Goal: Information Seeking & Learning: Learn about a topic

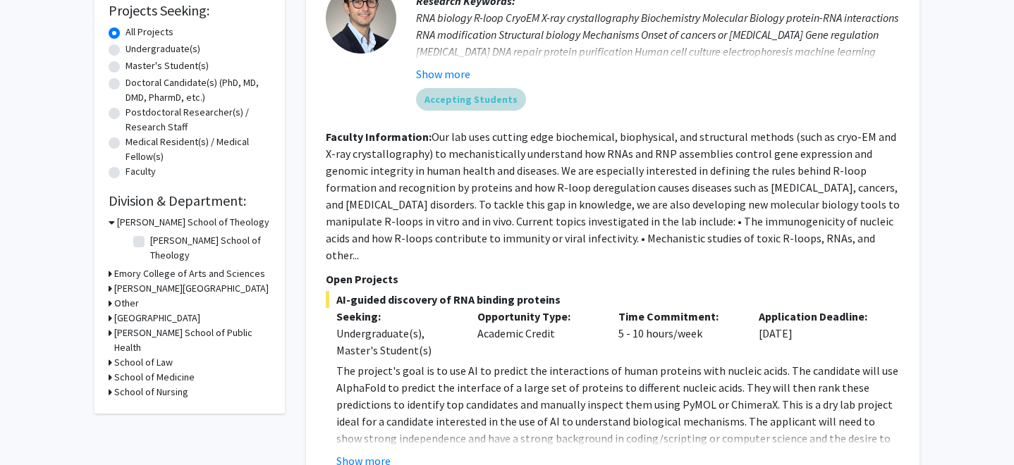
scroll to position [265, 0]
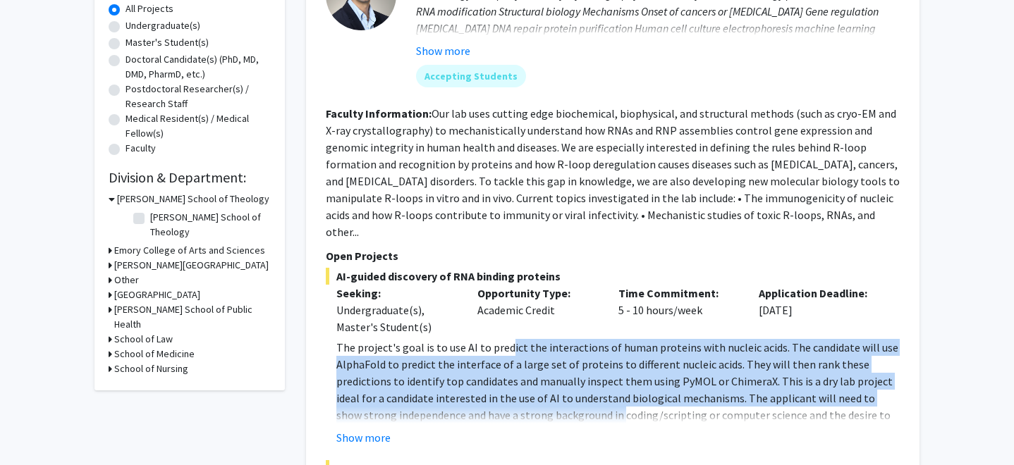
drag, startPoint x: 507, startPoint y: 330, endPoint x: 595, endPoint y: 404, distance: 114.6
click at [595, 404] on p "The project's goal is to use AI to predict the interactions of human proteins w…" at bounding box center [618, 398] width 564 height 118
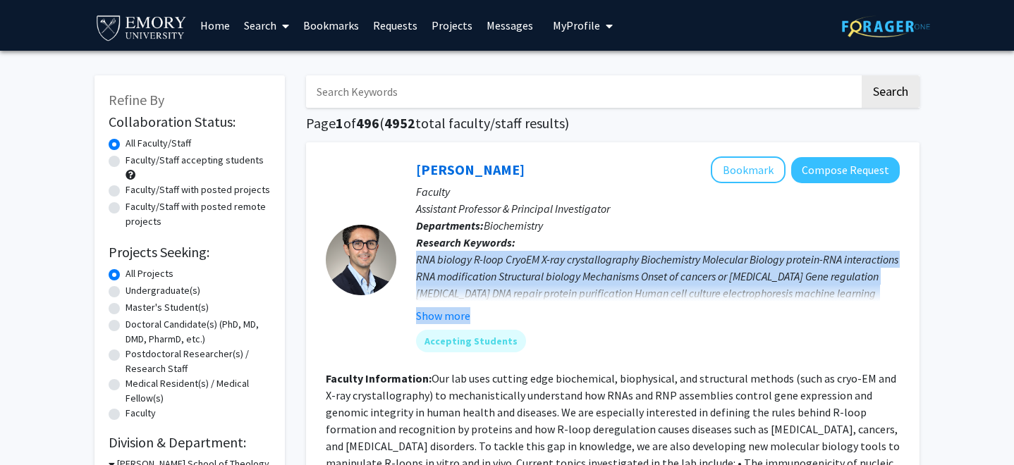
drag, startPoint x: 564, startPoint y: 239, endPoint x: 624, endPoint y: 316, distance: 97.5
click at [625, 317] on p "Research Keywords: RNA biology R-loop CryoEM X-ray crystallography Biochemistry…" at bounding box center [658, 279] width 484 height 90
click at [619, 341] on div "Accepting Students" at bounding box center [657, 341] width 489 height 28
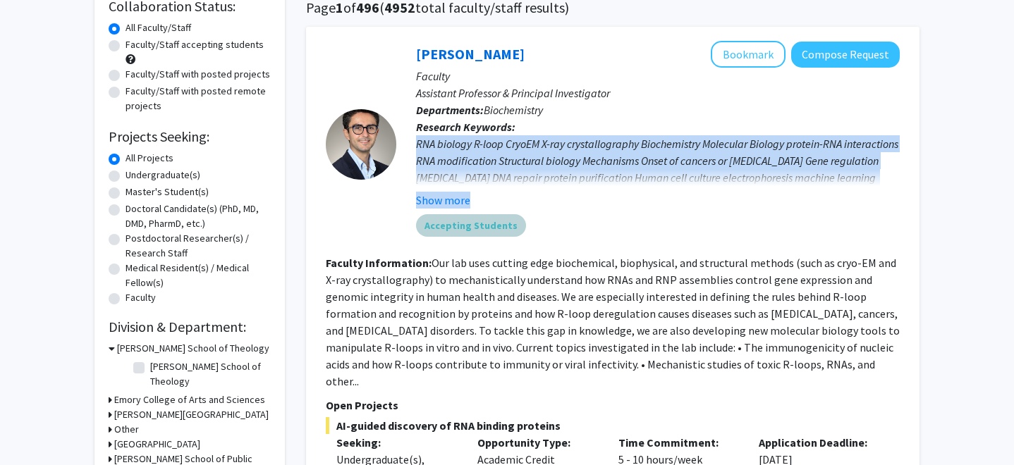
scroll to position [117, 0]
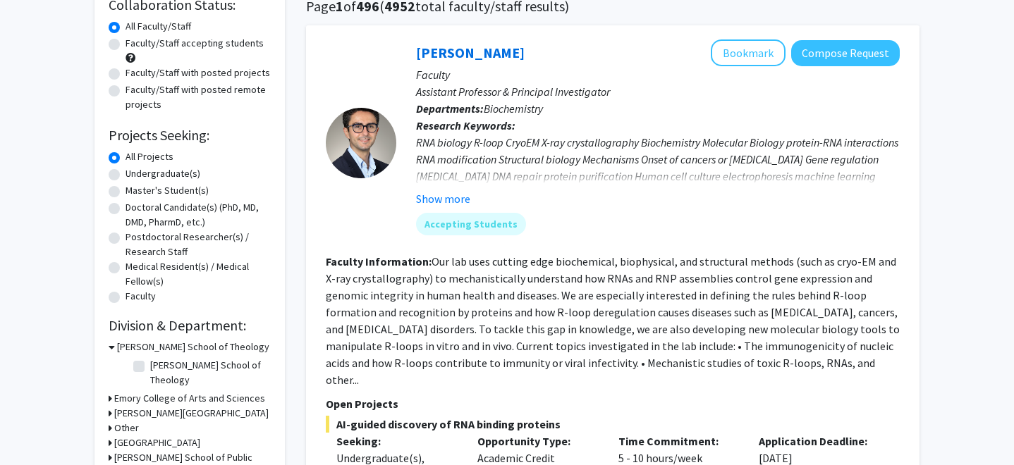
click at [126, 174] on label "Undergraduate(s)" at bounding box center [163, 173] width 75 height 15
click at [126, 174] on input "Undergraduate(s)" at bounding box center [130, 170] width 9 height 9
radio input "true"
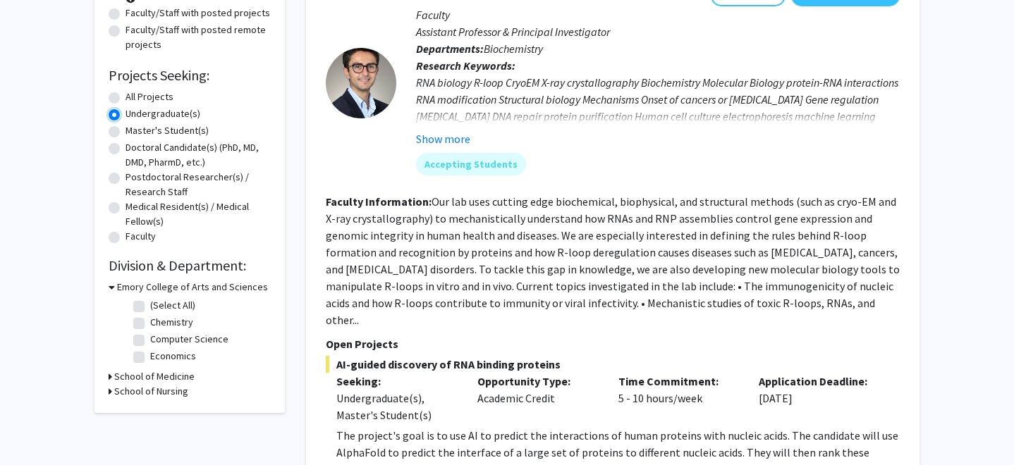
scroll to position [178, 0]
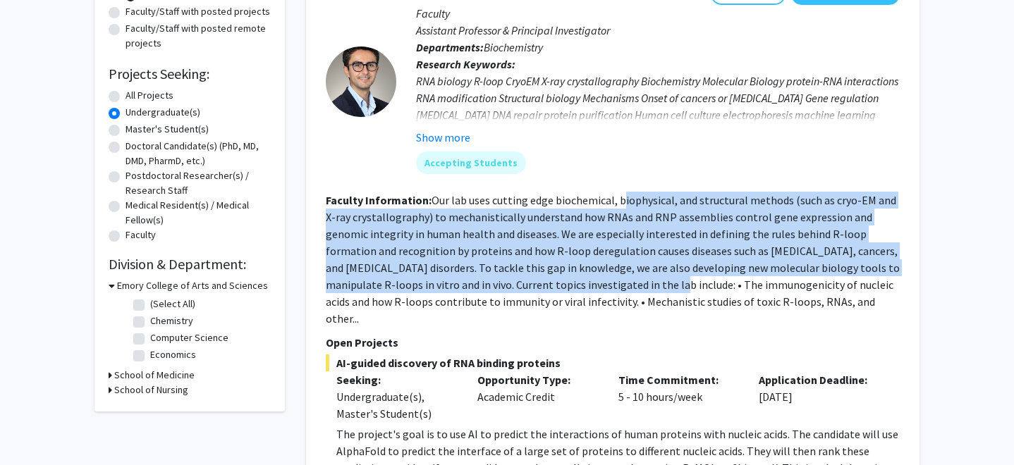
drag, startPoint x: 621, startPoint y: 204, endPoint x: 662, endPoint y: 276, distance: 83.7
click at [662, 279] on fg-read-more "Our lab uses cutting edge biochemical, biophysical, and structural methods (suc…" at bounding box center [613, 259] width 574 height 133
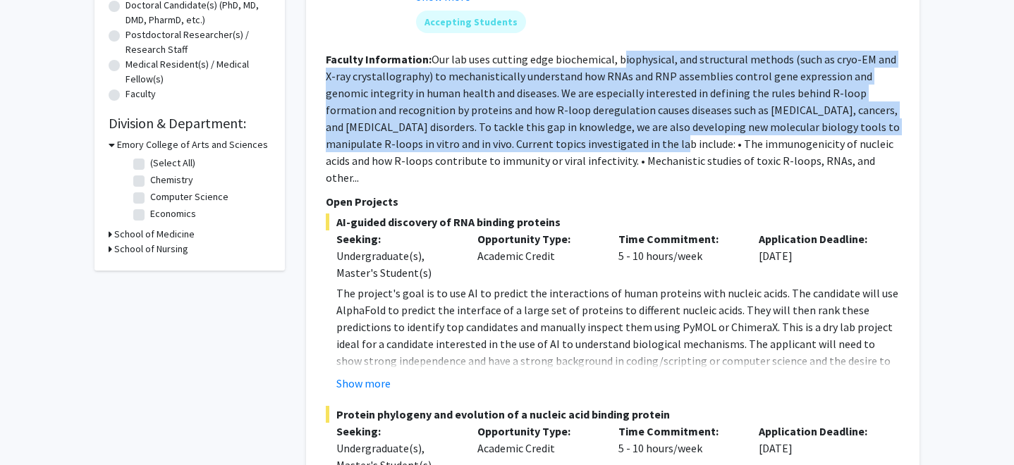
scroll to position [318, 0]
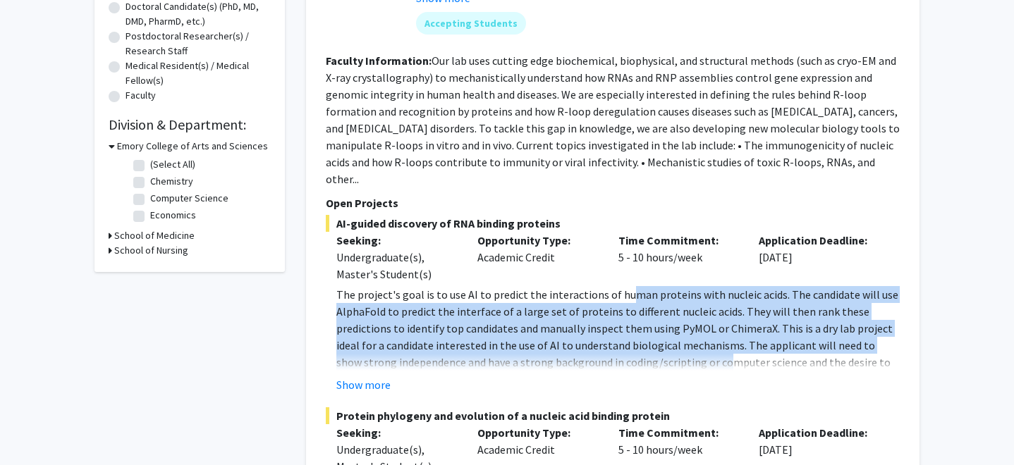
drag, startPoint x: 619, startPoint y: 273, endPoint x: 698, endPoint y: 346, distance: 107.8
click at [698, 347] on p "The project's goal is to use AI to predict the interactions of human proteins w…" at bounding box center [618, 345] width 564 height 118
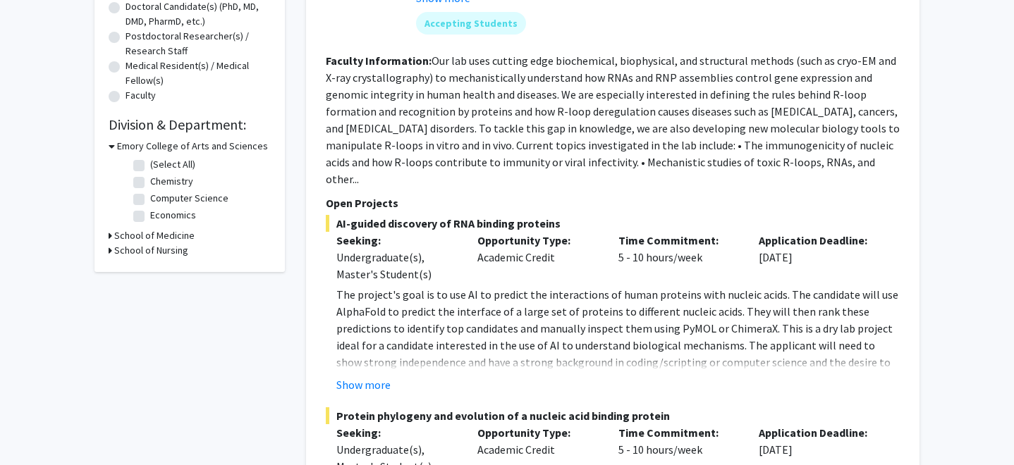
click at [683, 255] on div "Time Commitment: 5 - 10 hours/week" at bounding box center [678, 257] width 141 height 51
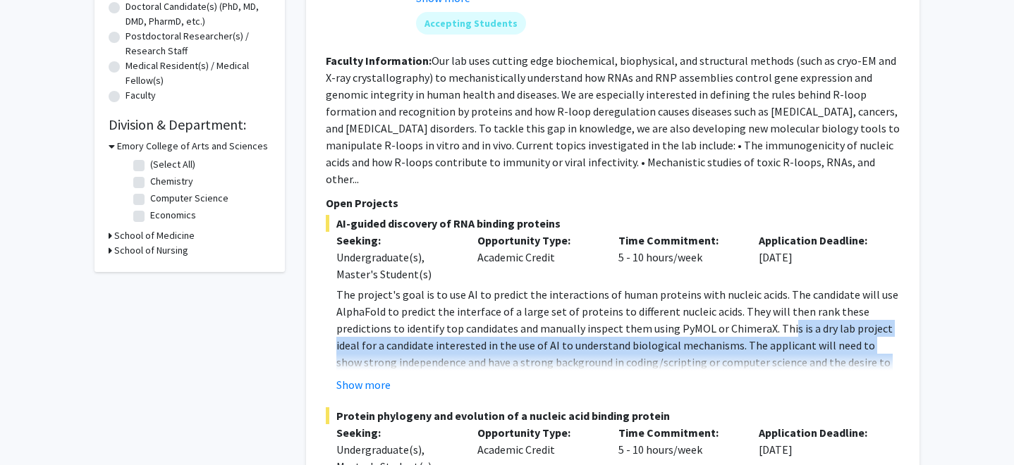
drag, startPoint x: 784, startPoint y: 303, endPoint x: 718, endPoint y: 354, distance: 83.5
click at [718, 354] on fg-read-more "The project's goal is to use AI to predict the interactions of human proteins w…" at bounding box center [613, 339] width 574 height 107
click at [371, 377] on button "Show more" at bounding box center [363, 385] width 54 height 17
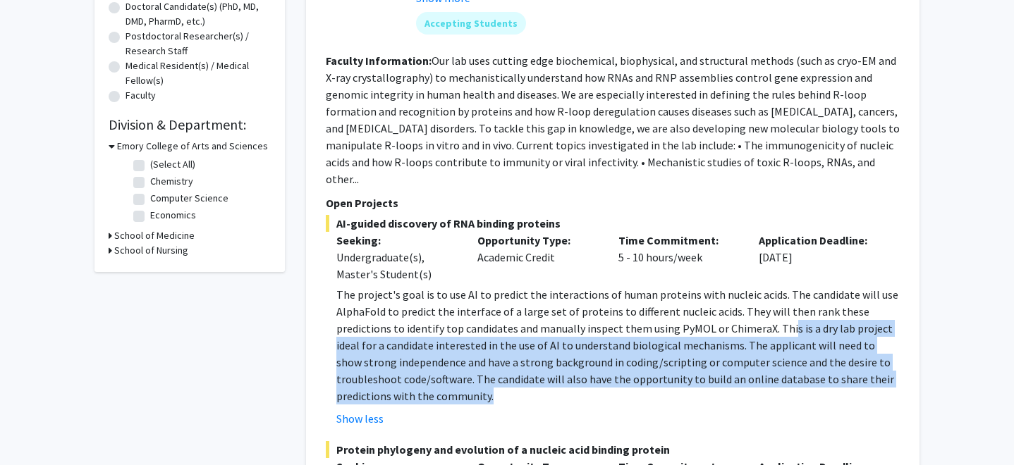
click at [474, 374] on p "The project's goal is to use AI to predict the interactions of human proteins w…" at bounding box center [618, 345] width 564 height 118
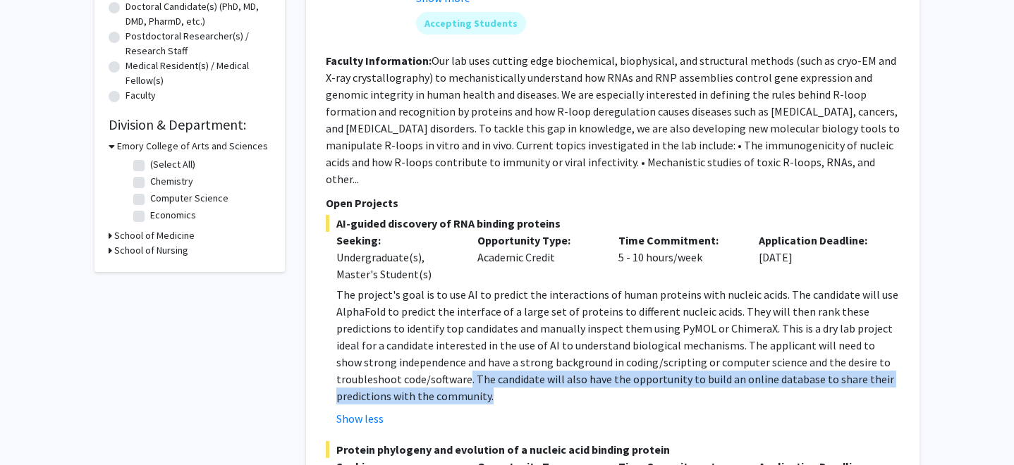
drag, startPoint x: 467, startPoint y: 363, endPoint x: 515, endPoint y: 393, distance: 56.7
click at [515, 393] on fg-read-more "The project's goal is to use AI to predict the interactions of human proteins w…" at bounding box center [613, 356] width 574 height 141
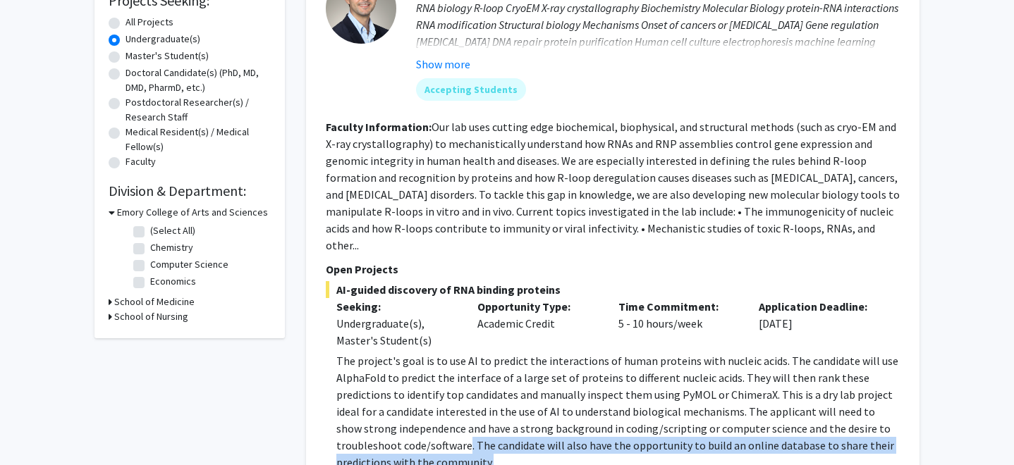
scroll to position [0, 0]
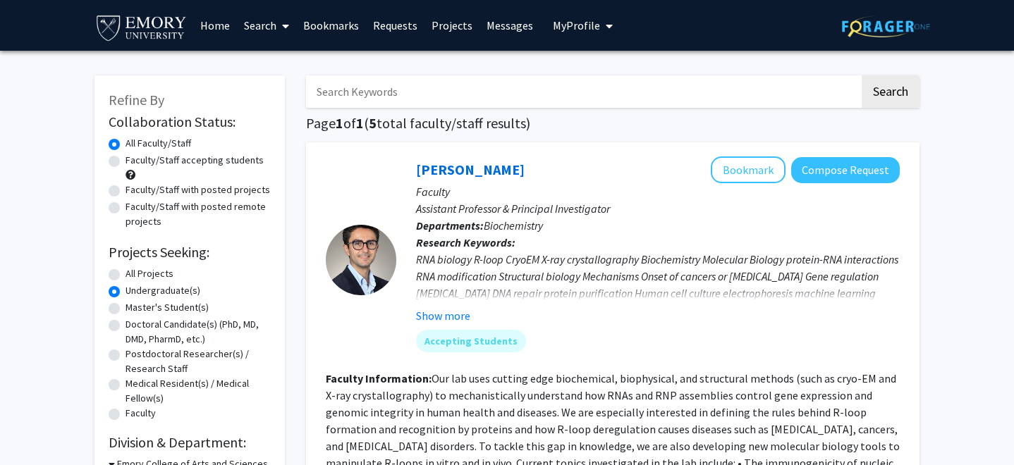
click at [126, 147] on label "All Faculty/Staff" at bounding box center [159, 143] width 66 height 15
click at [126, 145] on input "All Faculty/Staff" at bounding box center [130, 140] width 9 height 9
click at [126, 274] on label "All Projects" at bounding box center [150, 274] width 48 height 15
click at [126, 274] on input "All Projects" at bounding box center [130, 271] width 9 height 9
radio input "true"
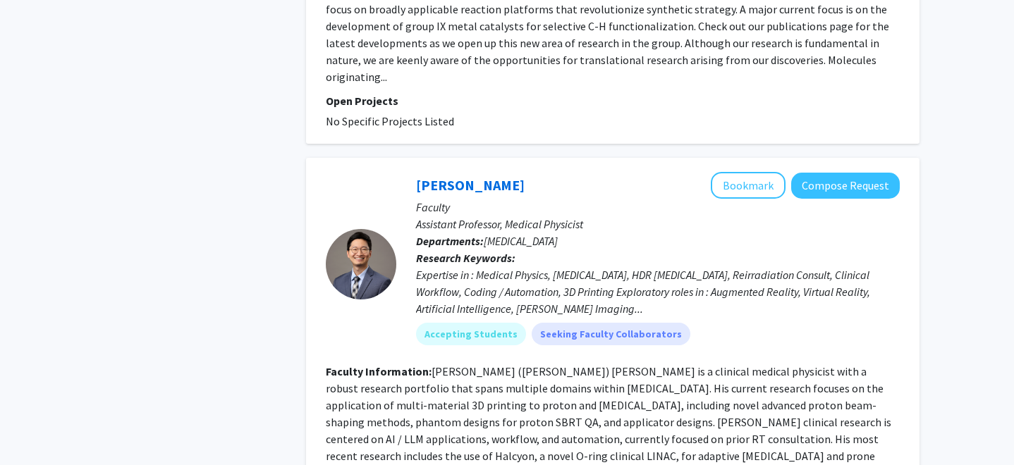
scroll to position [4280, 0]
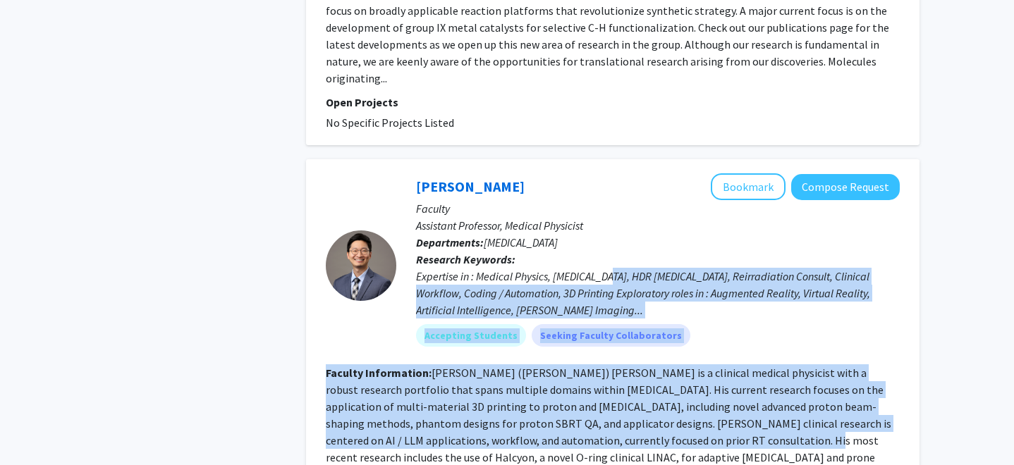
drag, startPoint x: 608, startPoint y: 203, endPoint x: 629, endPoint y: 371, distance: 169.2
click at [629, 371] on fg-search-faculty "[PERSON_NAME] Bookmark Compose Request Faculty Assistant Professor, Medical Phy…" at bounding box center [613, 351] width 574 height 354
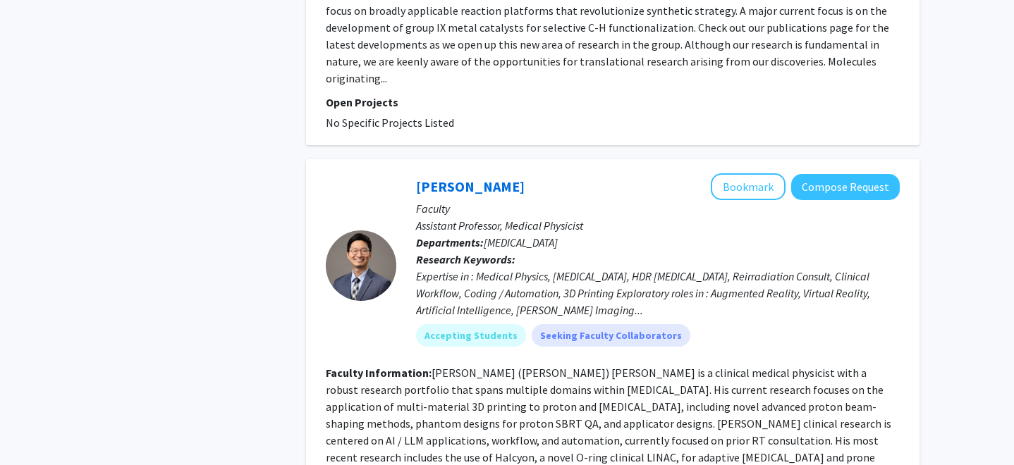
click at [643, 367] on fg-read-more "[PERSON_NAME] ([PERSON_NAME]) [PERSON_NAME] is a clinical medical physicist wit…" at bounding box center [609, 424] width 566 height 116
click at [465, 324] on mat-chip "Accepting Students" at bounding box center [471, 335] width 110 height 23
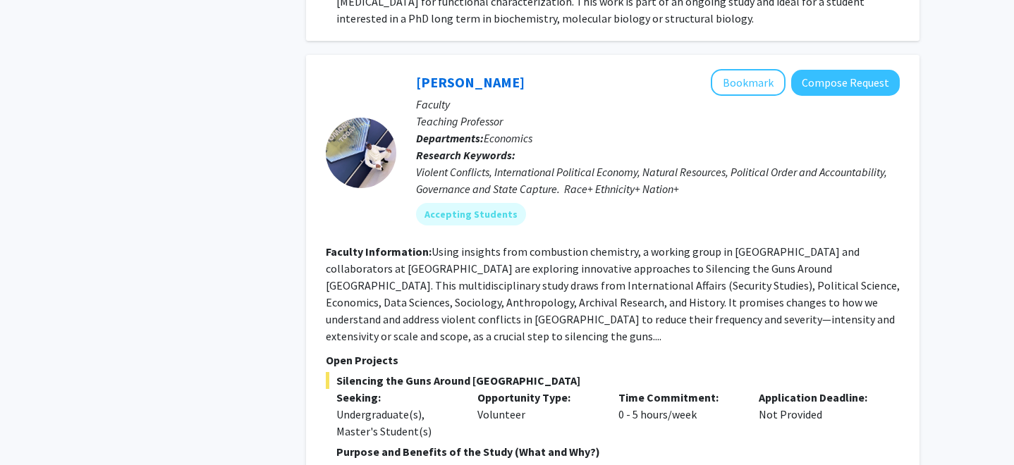
scroll to position [0, 0]
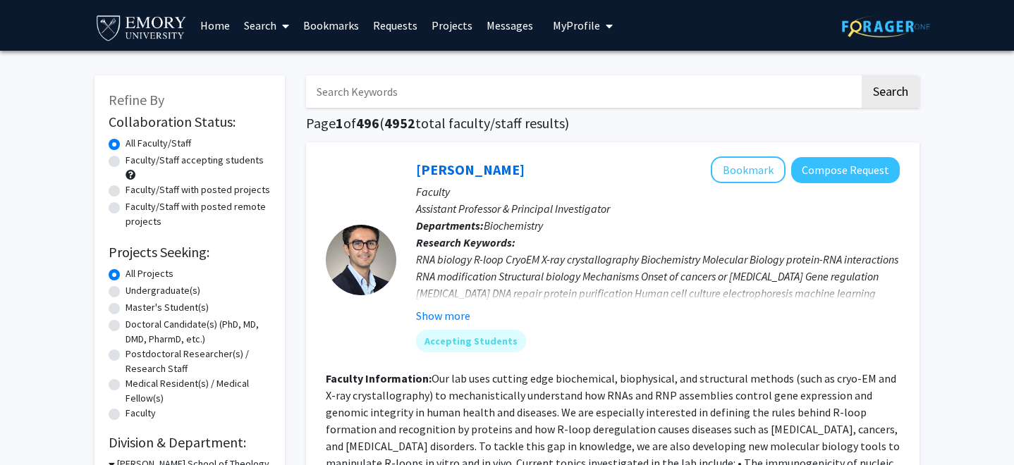
click at [339, 20] on link "Bookmarks" at bounding box center [331, 25] width 70 height 49
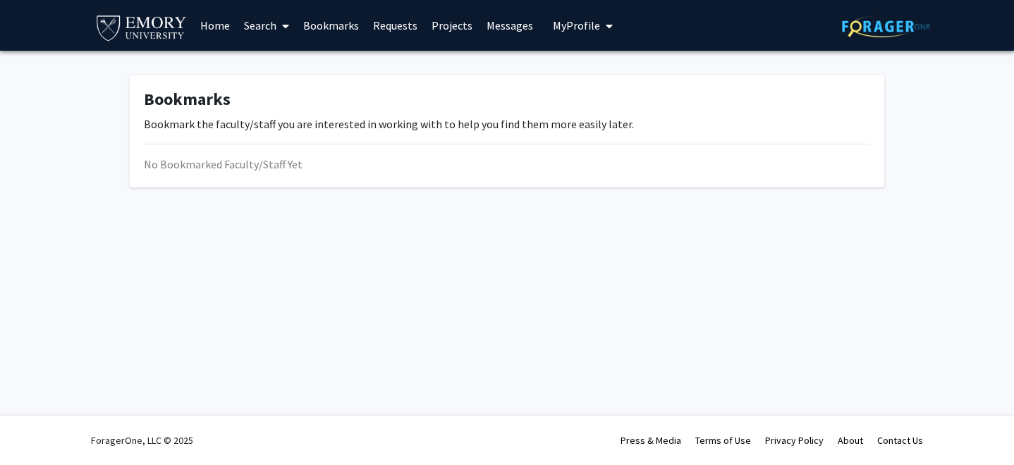
click at [398, 26] on link "Requests" at bounding box center [395, 25] width 59 height 49
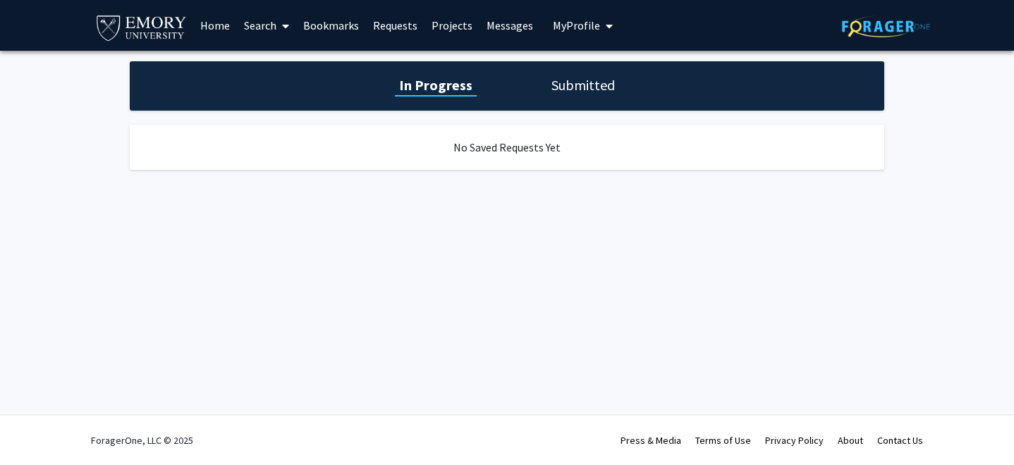
click at [584, 86] on h1 "Submitted" at bounding box center [583, 85] width 72 height 20
click at [461, 26] on link "Projects" at bounding box center [452, 25] width 55 height 49
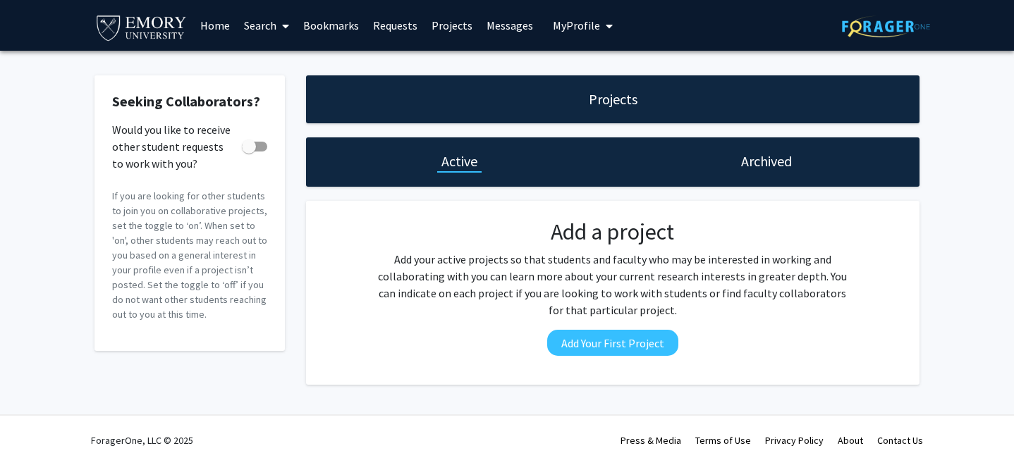
click at [211, 31] on link "Home" at bounding box center [215, 25] width 44 height 49
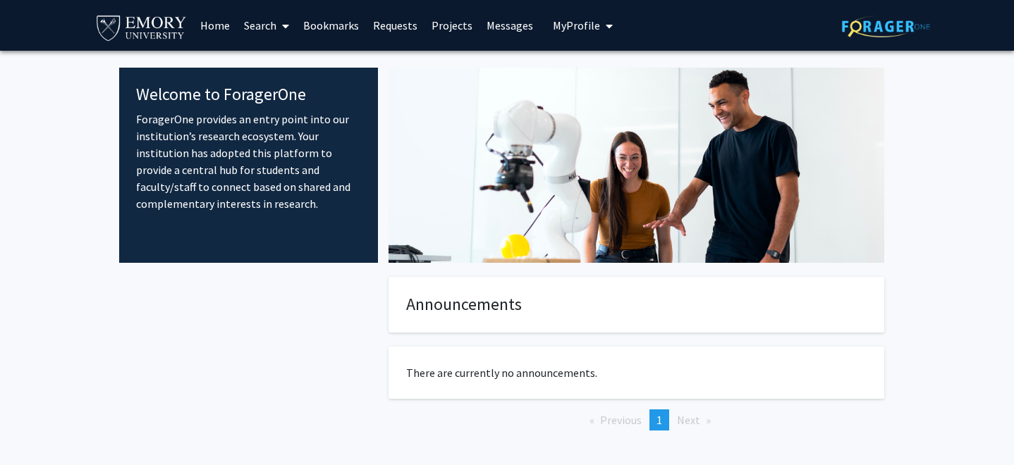
click at [444, 29] on link "Projects" at bounding box center [452, 25] width 55 height 49
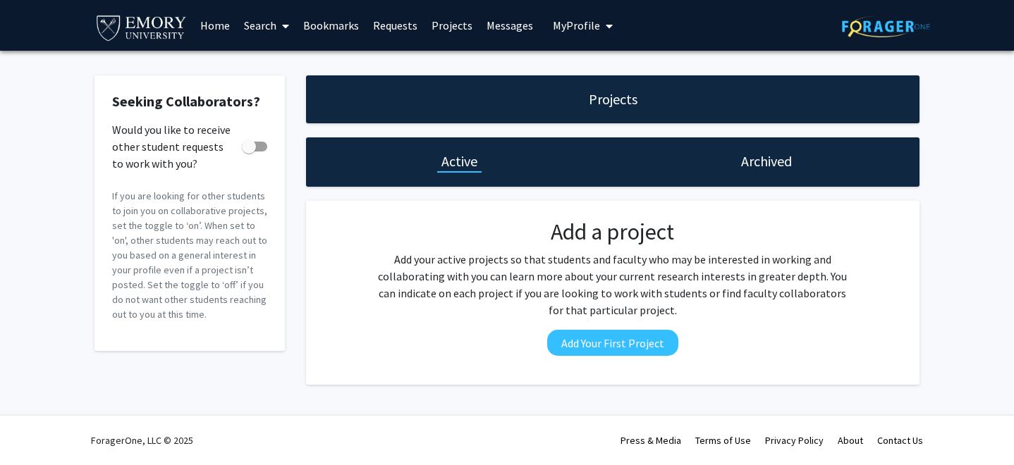
click at [213, 28] on link "Home" at bounding box center [215, 25] width 44 height 49
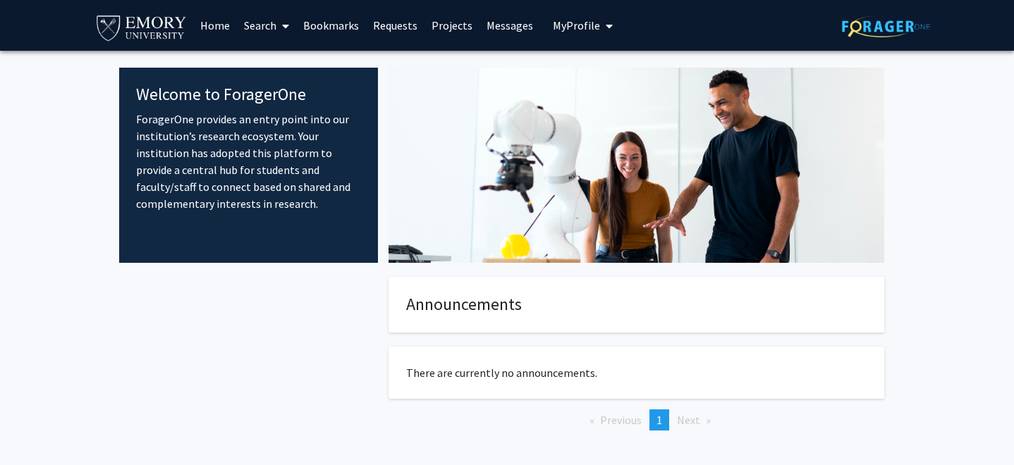
click at [271, 20] on link "Search" at bounding box center [266, 25] width 59 height 49
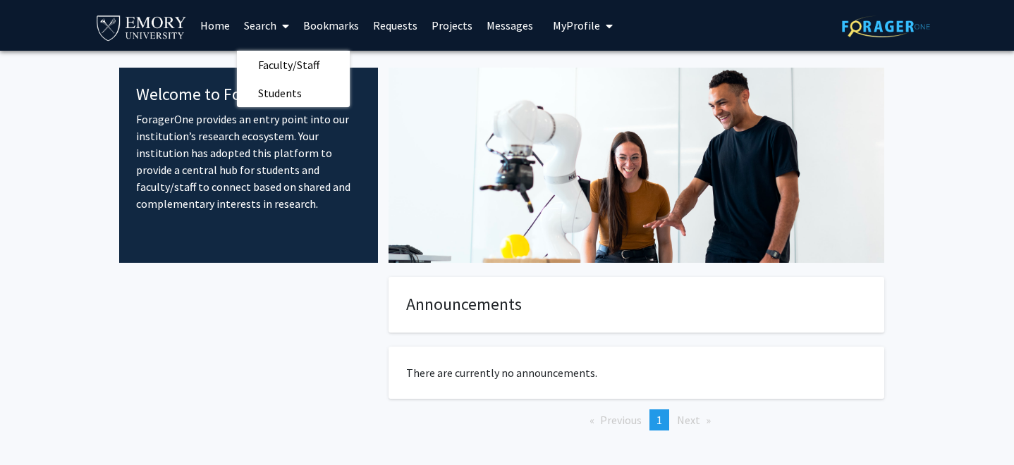
click at [350, 24] on link "Bookmarks" at bounding box center [331, 25] width 70 height 49
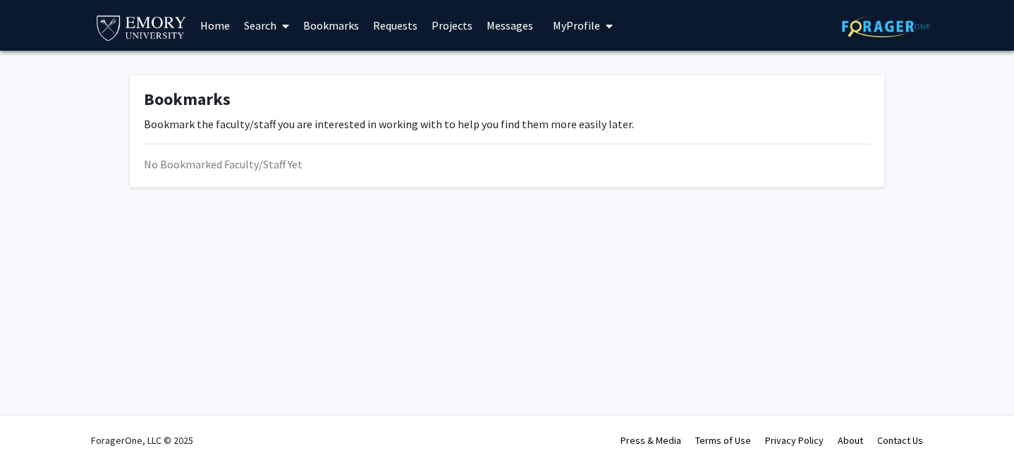
click at [606, 23] on icon "My profile dropdown to access profile and logout" at bounding box center [609, 25] width 7 height 11
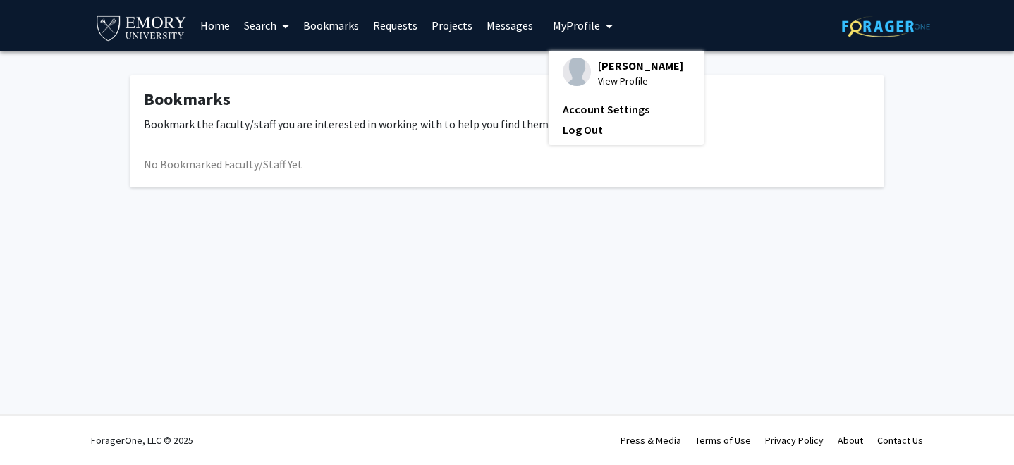
click at [504, 24] on link "Messages" at bounding box center [510, 25] width 61 height 49
